Goal: Use online tool/utility: Utilize a website feature to perform a specific function

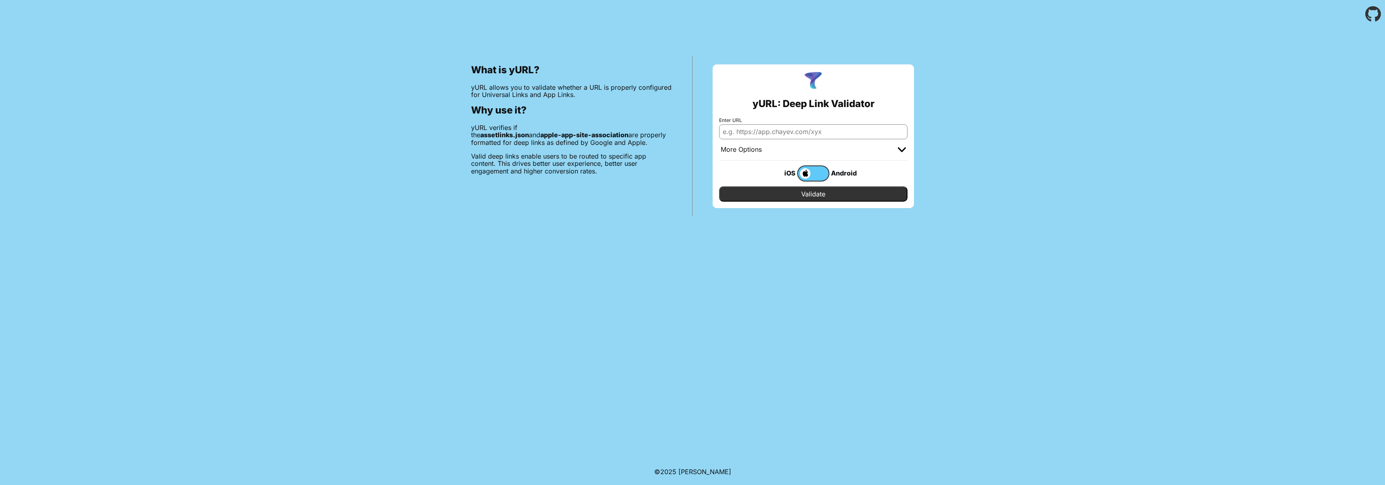
click at [795, 139] on div "More Options" at bounding box center [813, 149] width 188 height 21
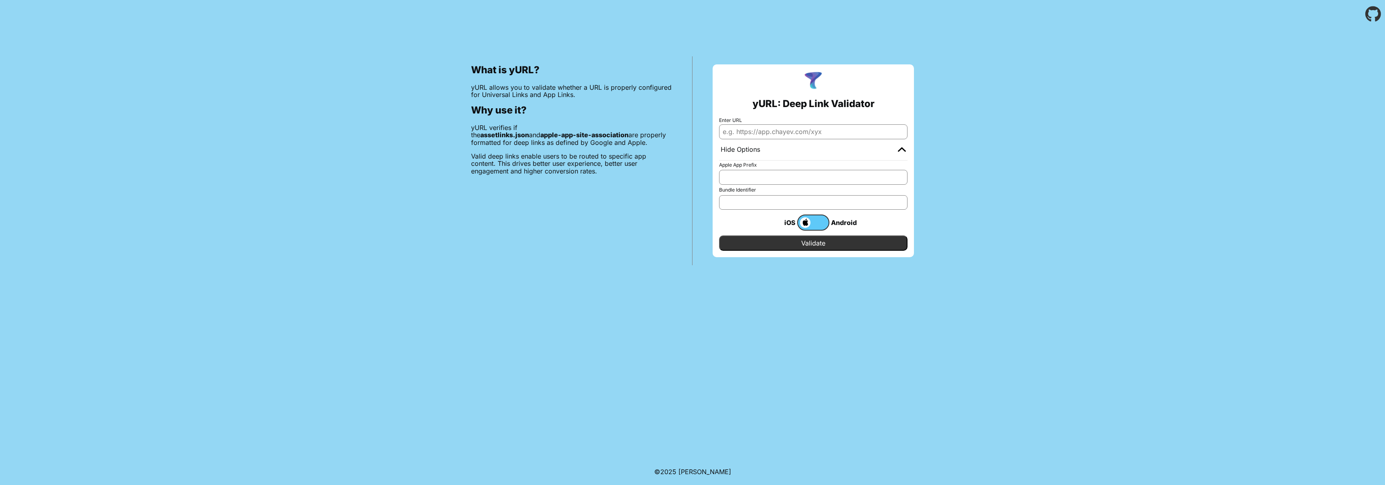
click at [794, 135] on input "Enter URL" at bounding box center [813, 131] width 188 height 14
paste input "[DOMAIN_NAME]"
type input "[DOMAIN_NAME]"
click at [793, 241] on input "Validate" at bounding box center [813, 243] width 188 height 15
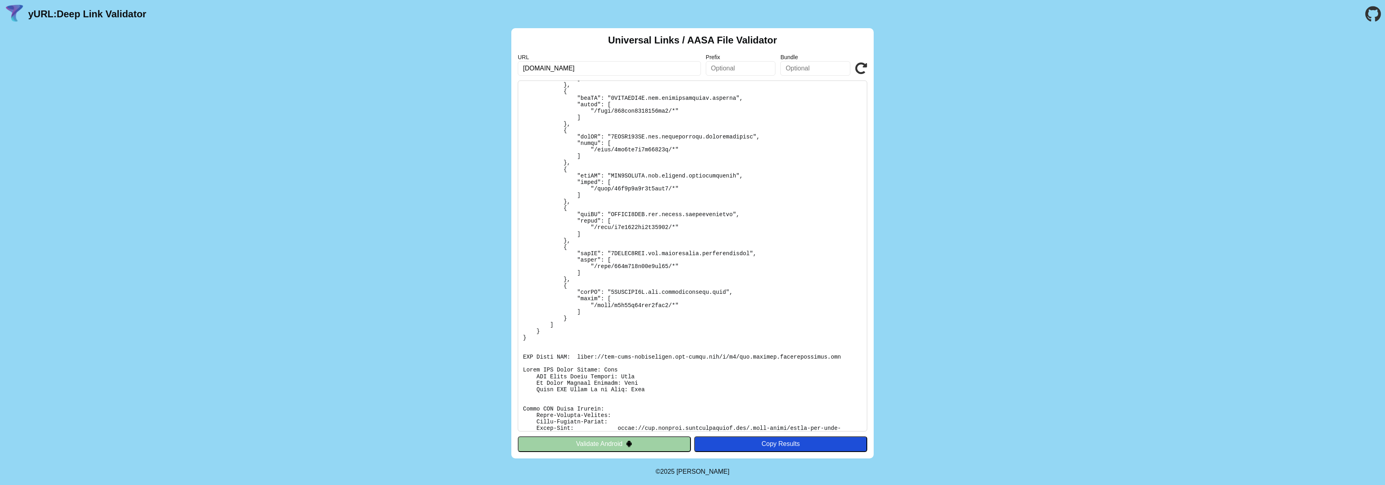
scroll to position [657, 0]
drag, startPoint x: 596, startPoint y: 262, endPoint x: 671, endPoint y: 261, distance: 75.7
click at [671, 261] on pre at bounding box center [693, 256] width 350 height 351
click at [628, 71] on input "[DOMAIN_NAME]" at bounding box center [609, 68] width 183 height 14
click at [630, 70] on input "[DOMAIN_NAME]" at bounding box center [609, 68] width 183 height 14
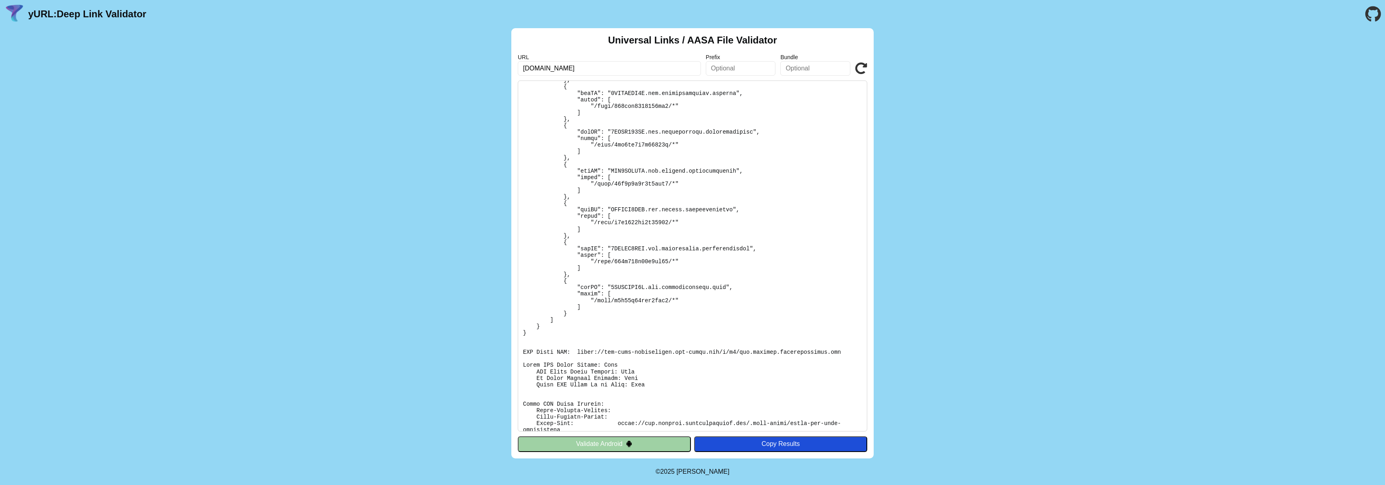
click at [630, 70] on input "[DOMAIN_NAME]" at bounding box center [609, 68] width 183 height 14
